Goal: Use online tool/utility: Utilize a website feature to perform a specific function

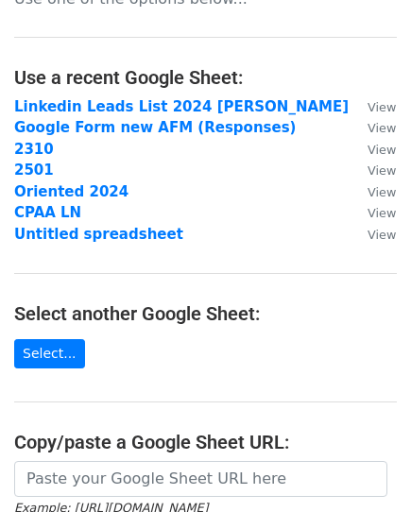
scroll to position [94, 0]
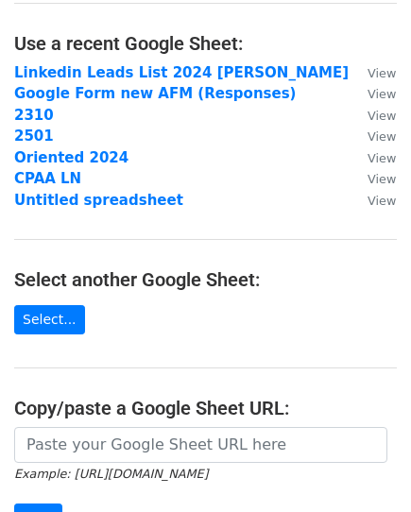
click at [131, 466] on small "Example: https://docs.google.com/spreadsheets/d/abc/edit" at bounding box center [111, 473] width 194 height 14
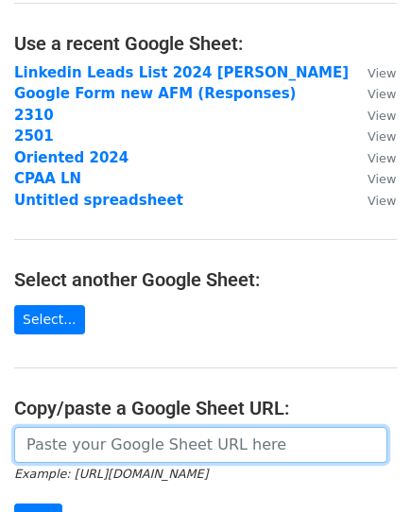
click at [122, 453] on input "url" at bounding box center [200, 445] width 373 height 36
paste input "https://docs.google.com/spreadsheets/d/1MoB4Aa7zYqKjOCs8fJ68e9F9o4Afx3nazPzrEUO…"
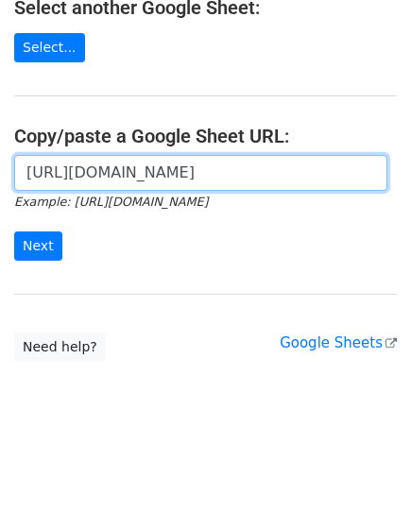
scroll to position [367, 0]
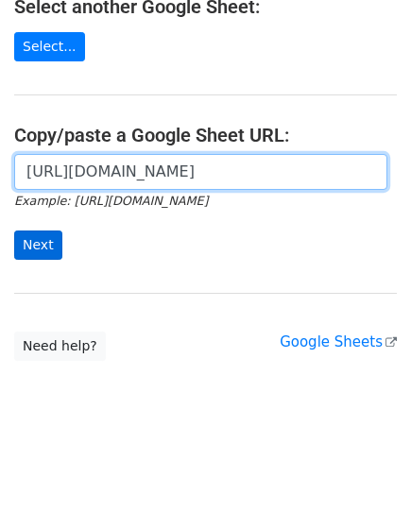
type input "https://docs.google.com/spreadsheets/d/1MoB4Aa7zYqKjOCs8fJ68e9F9o4Afx3nazPzrEUO…"
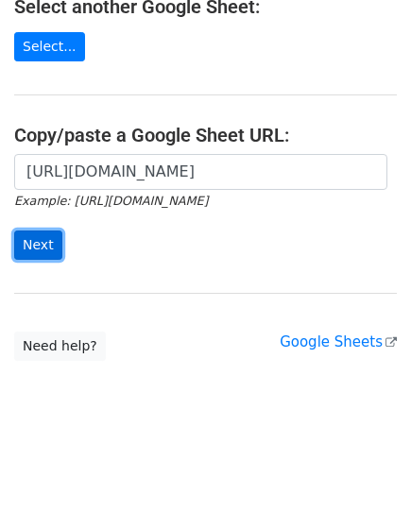
click at [42, 231] on input "Next" at bounding box center [38, 244] width 48 height 29
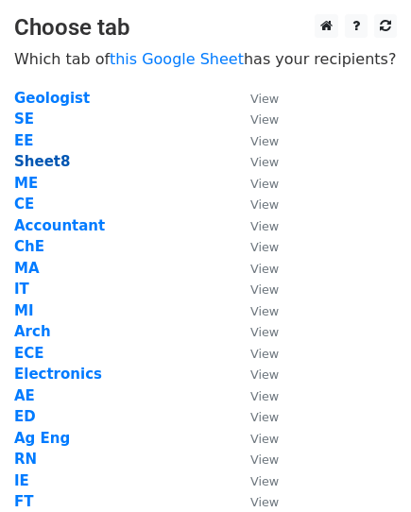
click at [38, 160] on strong "Sheet8" at bounding box center [42, 161] width 56 height 17
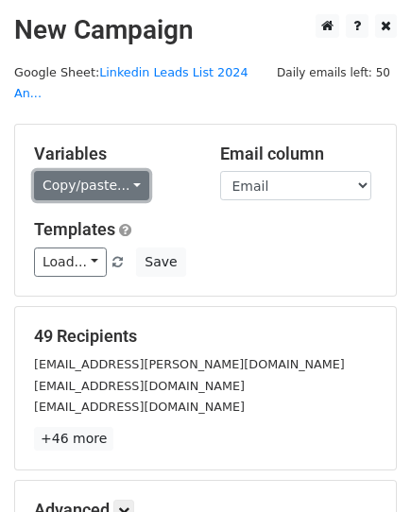
click at [110, 171] on link "Copy/paste..." at bounding box center [91, 185] width 115 height 29
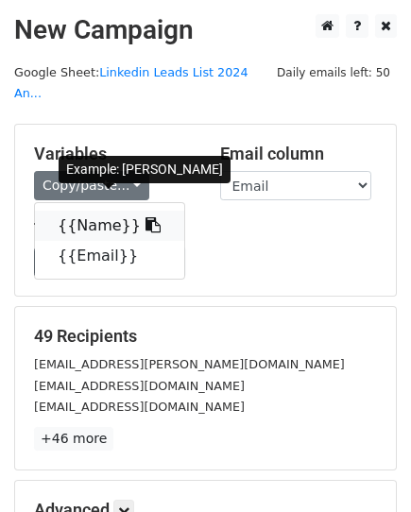
click at [92, 210] on link "{{Name}}" at bounding box center [109, 225] width 149 height 30
